Goal: Task Accomplishment & Management: Manage account settings

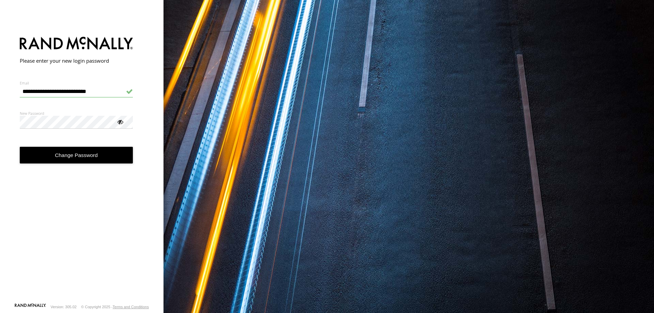
click at [50, 133] on form "**********" at bounding box center [82, 168] width 124 height 270
click at [122, 122] on div at bounding box center [119, 121] width 7 height 7
click at [55, 160] on button "Change Password" at bounding box center [76, 155] width 113 height 17
